Goal: Task Accomplishment & Management: Manage account settings

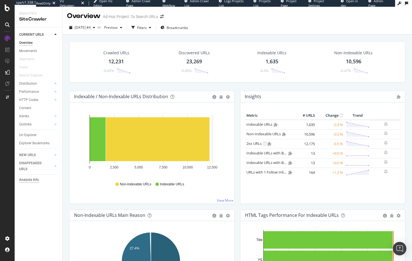
click at [30, 179] on div "Analysis Info" at bounding box center [29, 180] width 20 height 6
click at [147, 3] on span "Admin Crawl Page" at bounding box center [138, 3] width 24 height 9
